Goal: Task Accomplishment & Management: Manage account settings

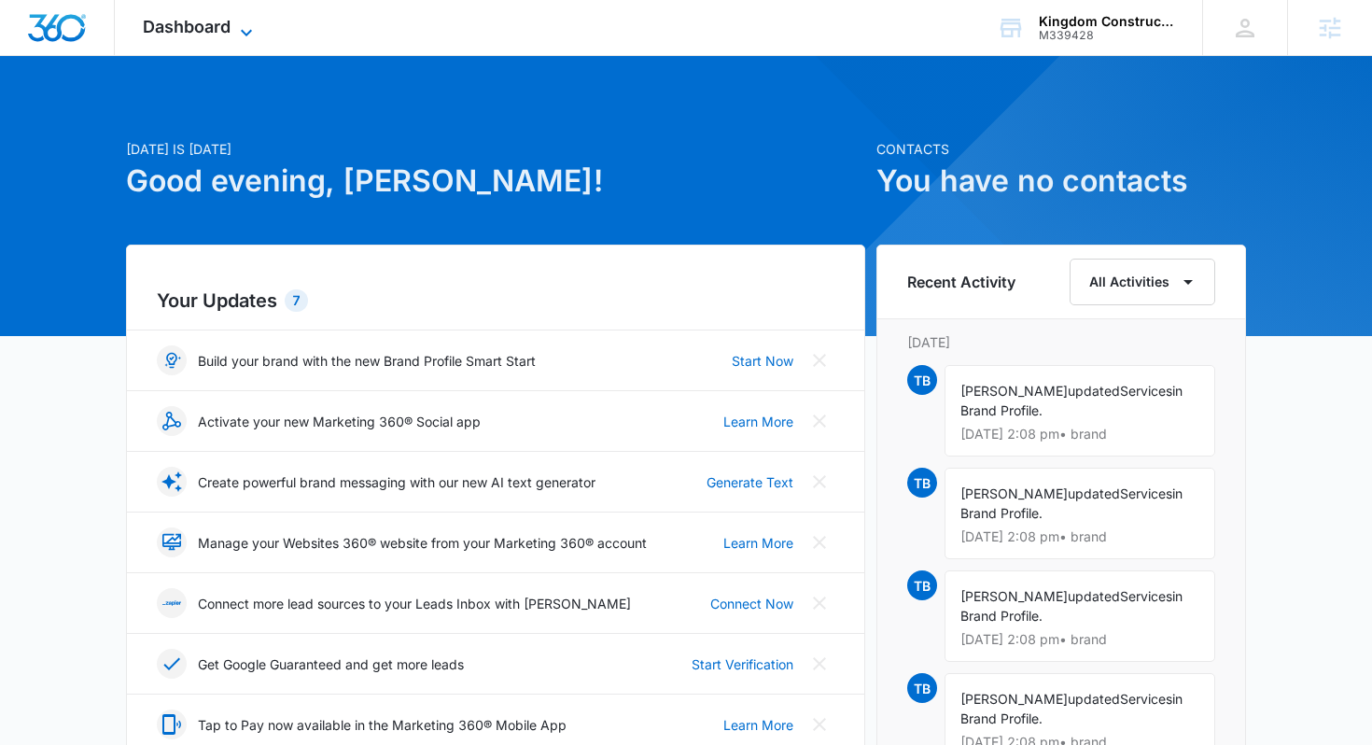
click at [216, 29] on span "Dashboard" at bounding box center [187, 27] width 88 height 20
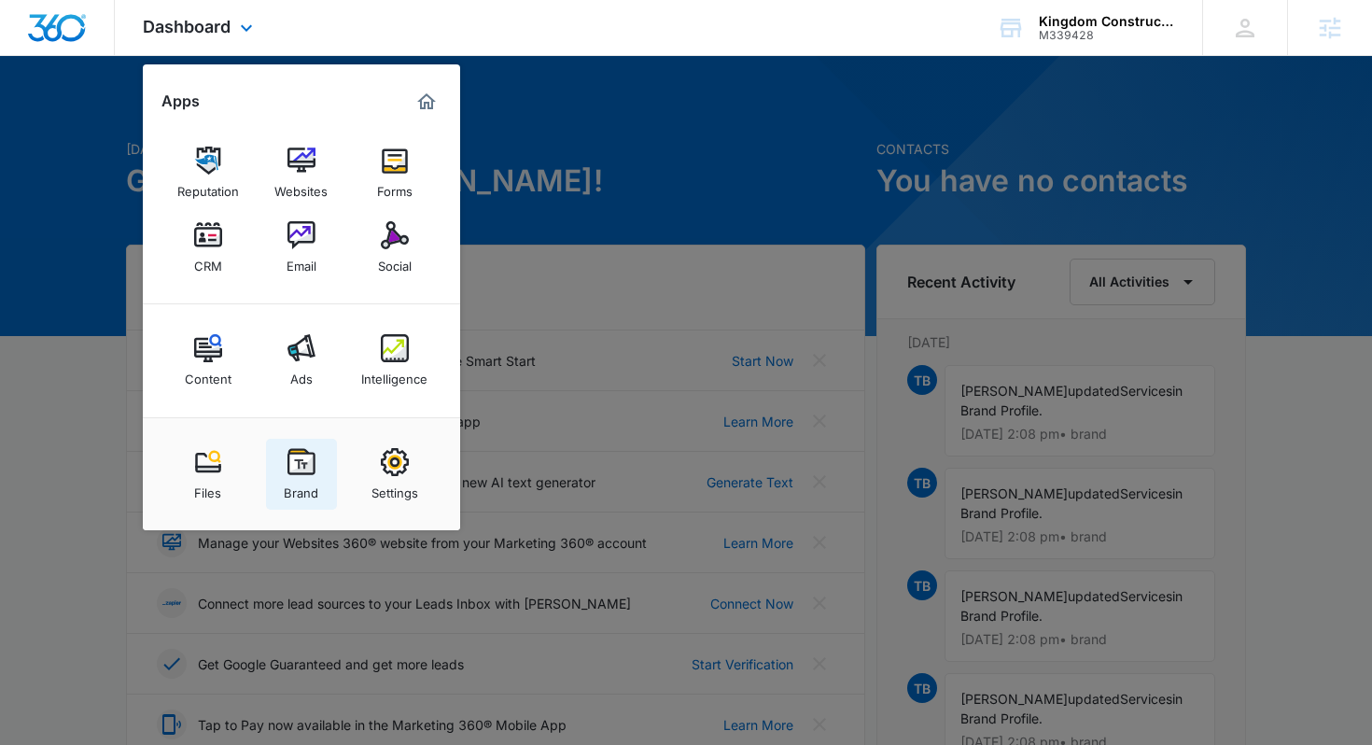
click at [279, 469] on link "Brand" at bounding box center [301, 474] width 71 height 71
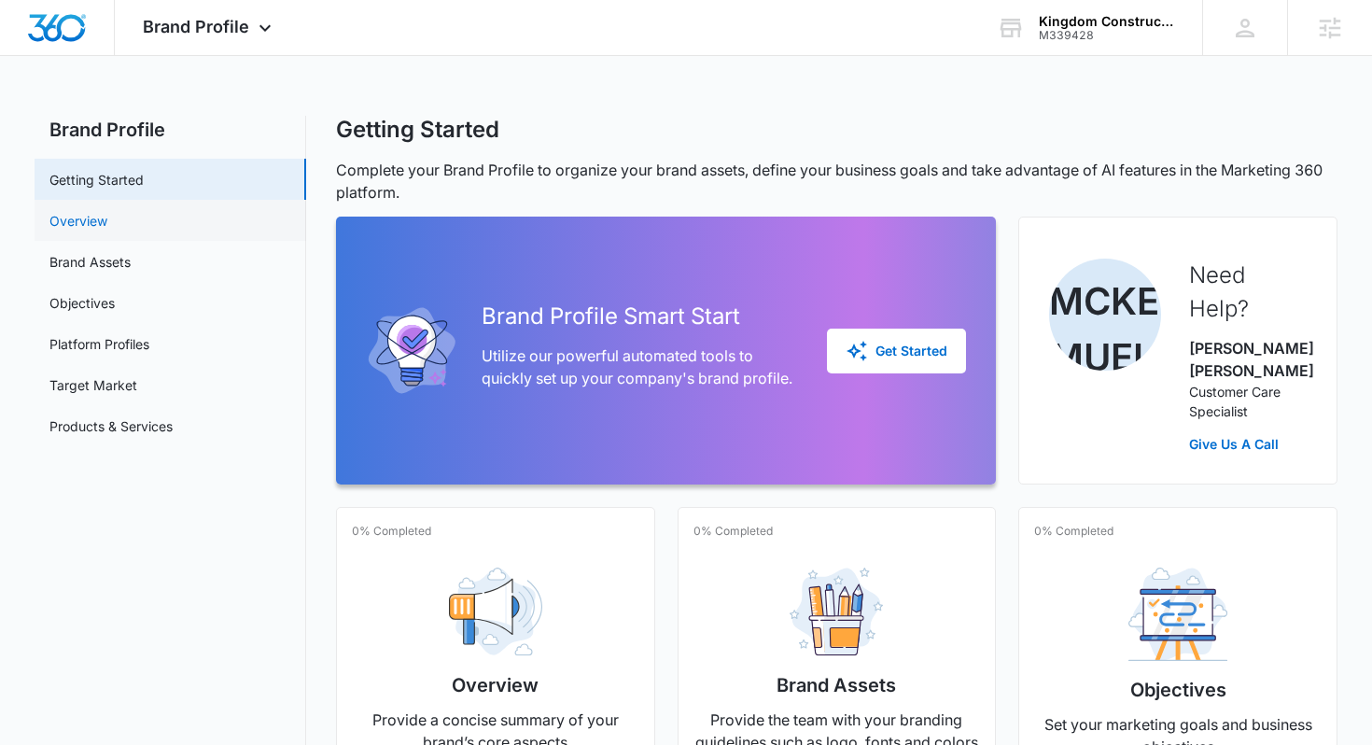
click at [107, 231] on link "Overview" at bounding box center [78, 221] width 58 height 20
